Goal: Navigation & Orientation: Find specific page/section

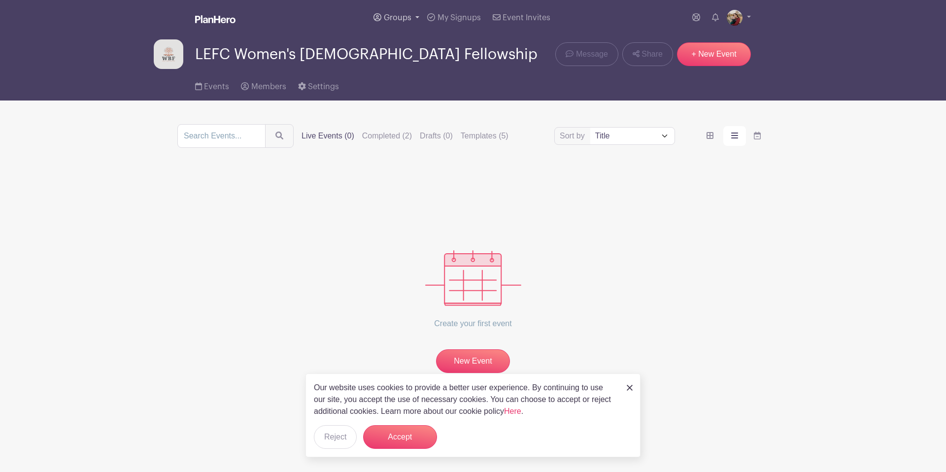
click at [413, 10] on link "Groups" at bounding box center [397, 17] width 54 height 35
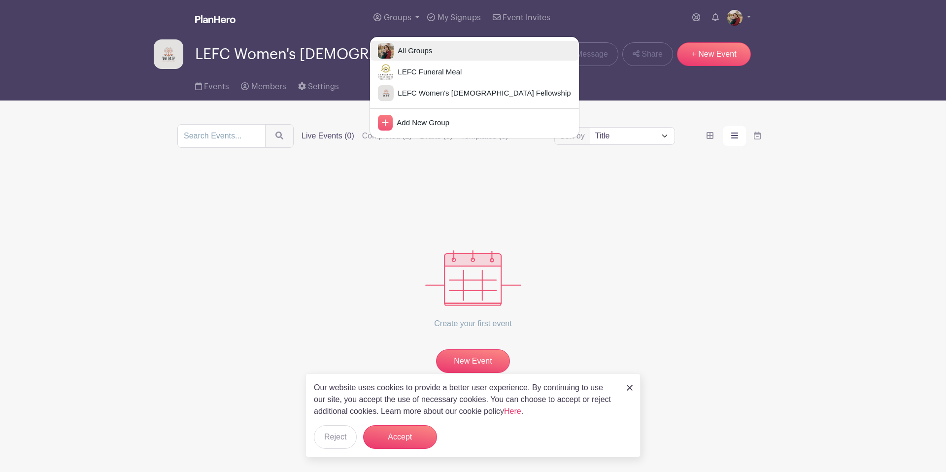
click at [426, 53] on span "All Groups" at bounding box center [413, 50] width 38 height 11
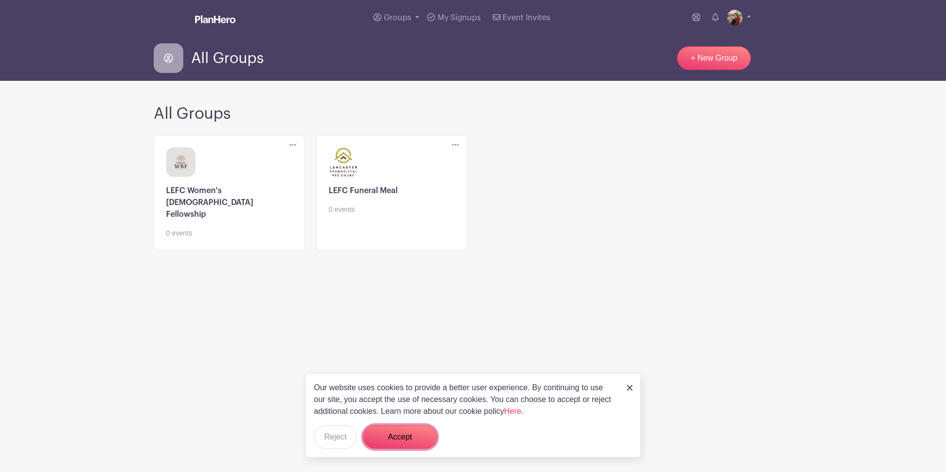
drag, startPoint x: 420, startPoint y: 433, endPoint x: 418, endPoint y: 420, distance: 13.0
click at [420, 433] on button "Accept" at bounding box center [400, 437] width 74 height 24
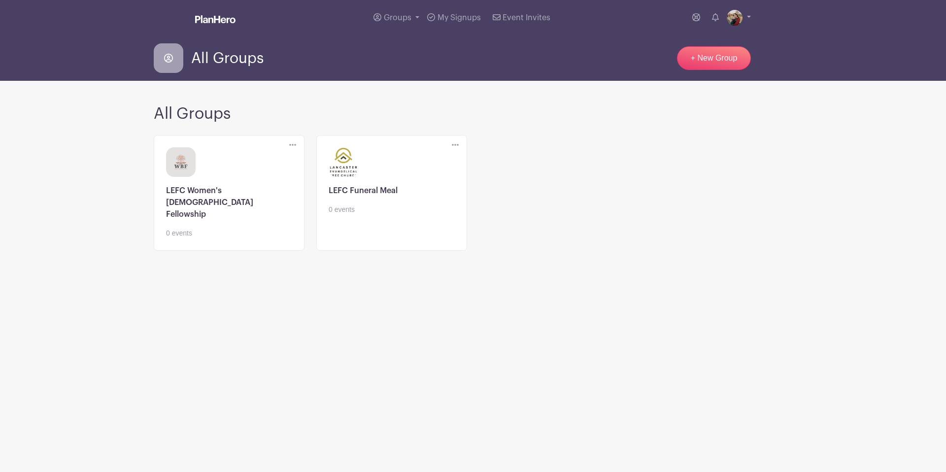
click at [393, 215] on link at bounding box center [392, 215] width 126 height 0
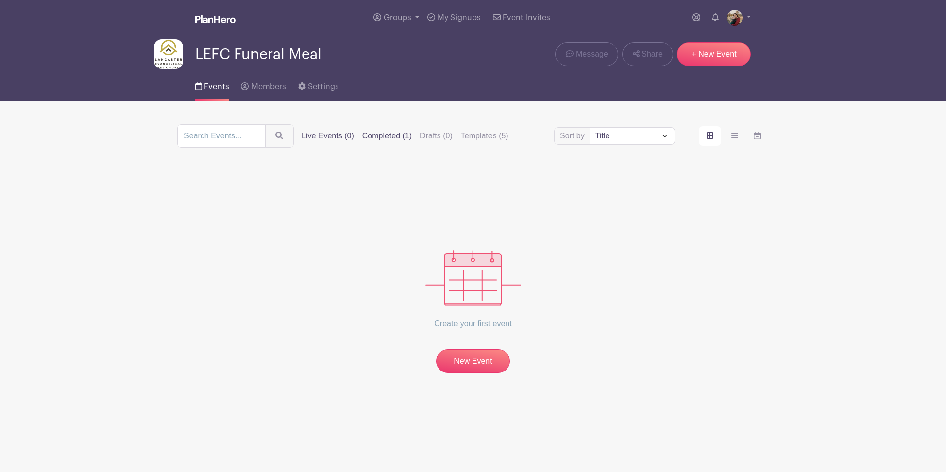
click at [376, 138] on label "Completed (1)" at bounding box center [387, 136] width 50 height 12
click at [0, 0] on input "Completed (1)" at bounding box center [0, 0] width 0 height 0
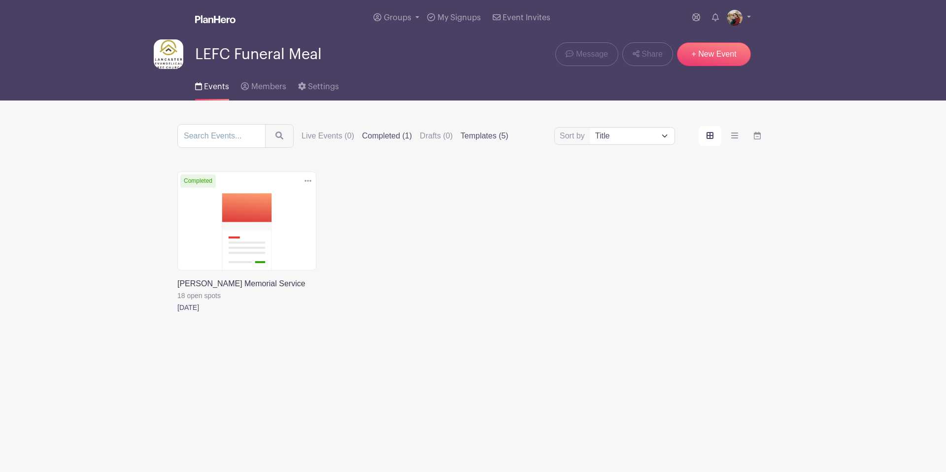
click at [475, 133] on label "Templates (5)" at bounding box center [485, 136] width 48 height 12
click at [0, 0] on input "Templates (5)" at bounding box center [0, 0] width 0 height 0
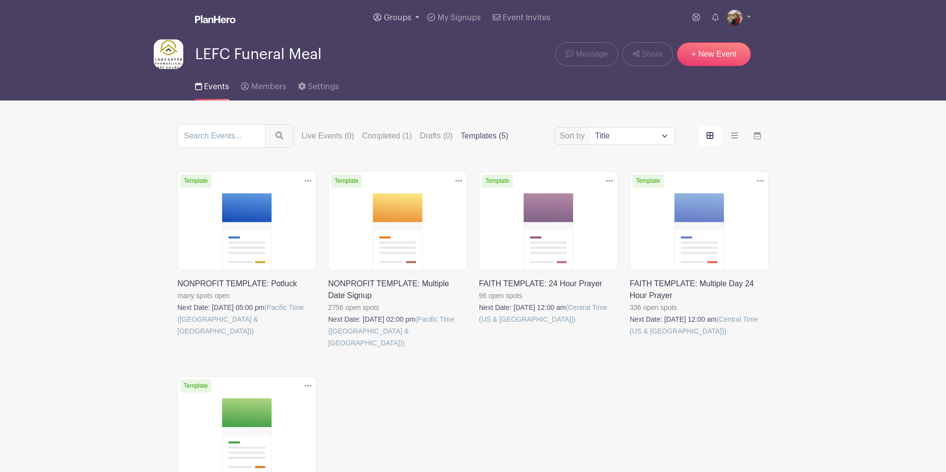
click at [410, 18] on span "Groups" at bounding box center [398, 18] width 28 height 8
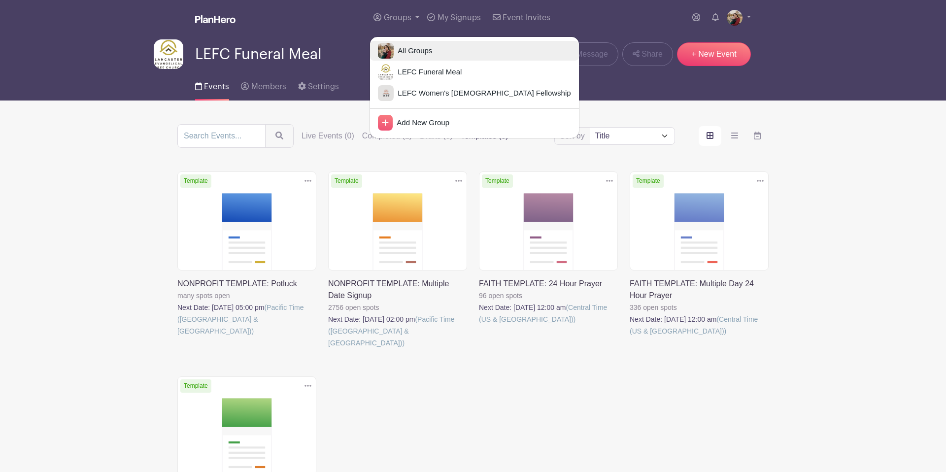
click at [411, 46] on span "All Groups" at bounding box center [413, 50] width 38 height 11
